Goal: Task Accomplishment & Management: Manage account settings

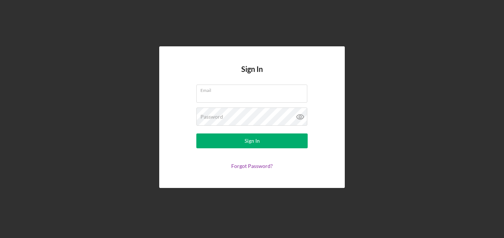
type input "[EMAIL_ADDRESS][DOMAIN_NAME]"
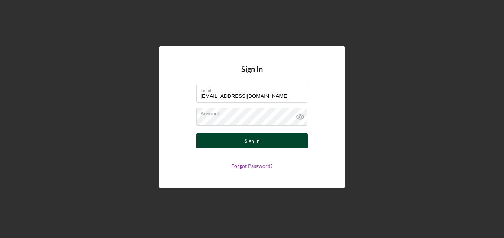
click at [271, 142] on button "Sign In" at bounding box center [251, 141] width 111 height 15
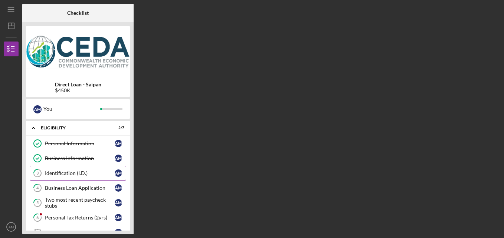
click at [90, 172] on div "Identification (I.D.)" at bounding box center [80, 173] width 70 height 6
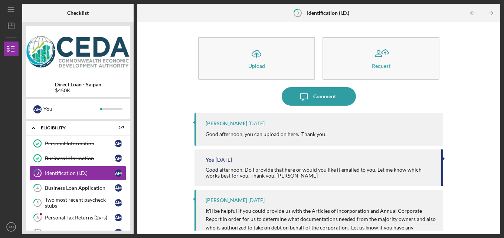
click at [174, 159] on div "Icon/Upload Upload Request Icon/Message Comment [PERSON_NAME] [DATE] Good after…" at bounding box center [318, 128] width 355 height 205
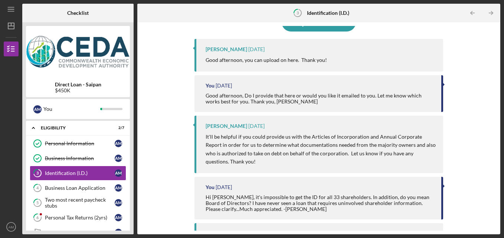
scroll to position [89, 0]
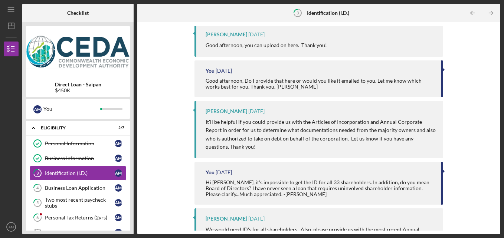
drag, startPoint x: 222, startPoint y: 148, endPoint x: 204, endPoint y: 113, distance: 39.2
click at [204, 113] on div "[PERSON_NAME] [DATE] It'll be helpful if you could provide us with the Articles…" at bounding box center [318, 130] width 249 height 58
copy div "[PERSON_NAME] [DATE] It'll be helpful if you could provide us with the Articles…"
